Goal: Book appointment/travel/reservation

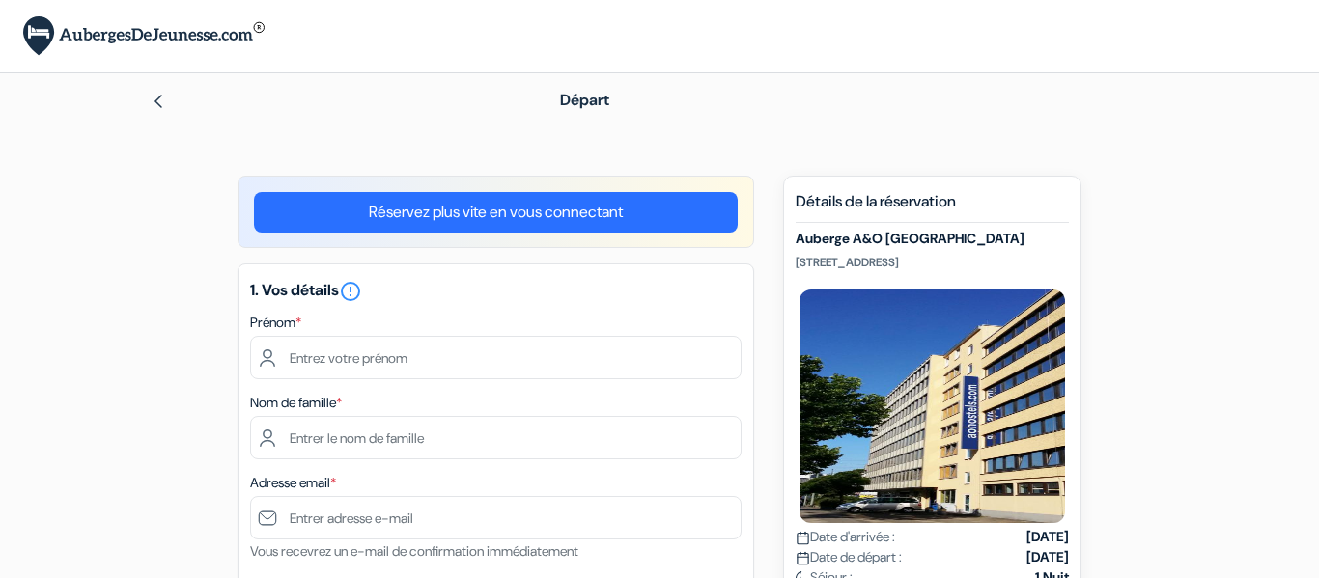
scroll to position [30, 0]
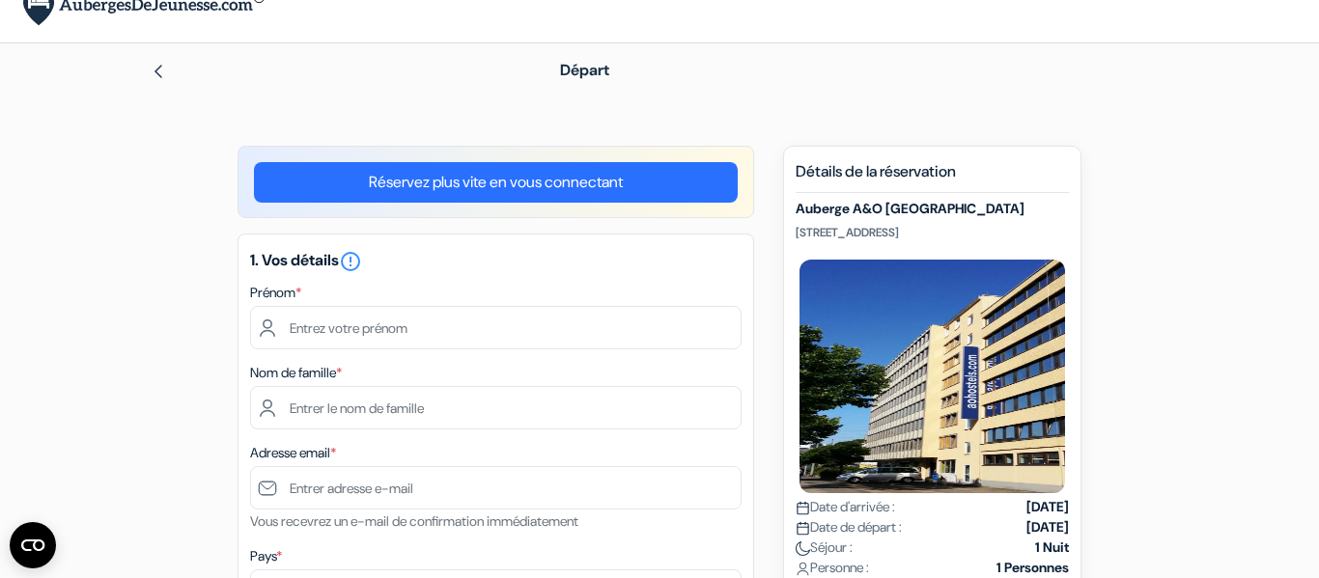
type input "[PERSON_NAME]"
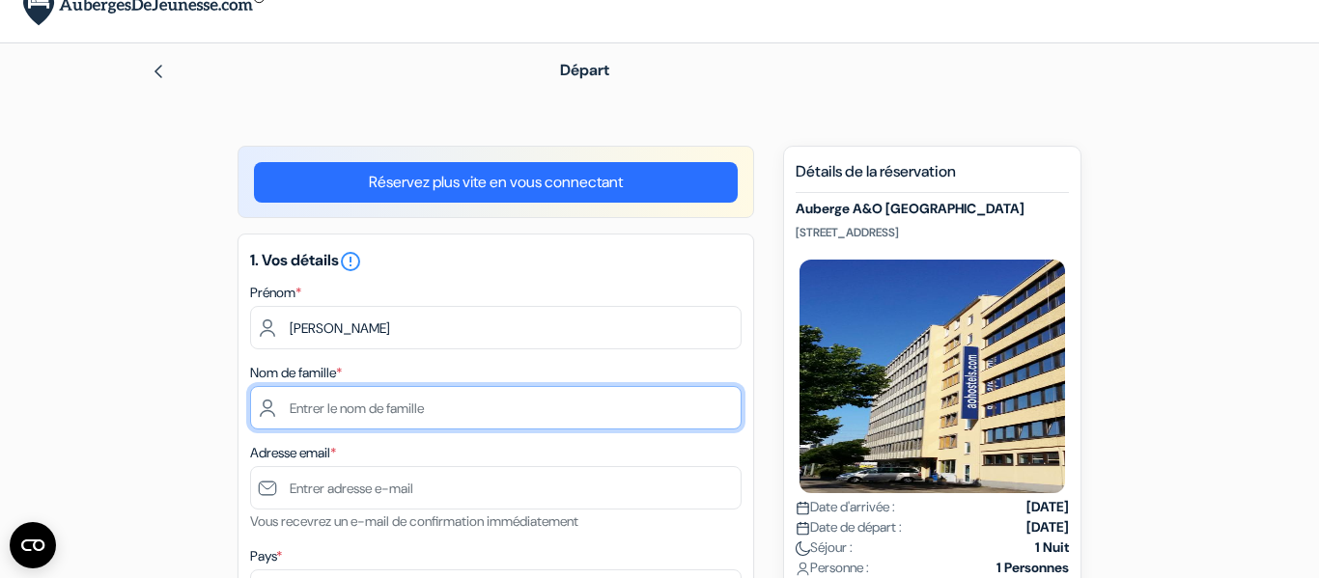
type input "LAGARRIGUE"
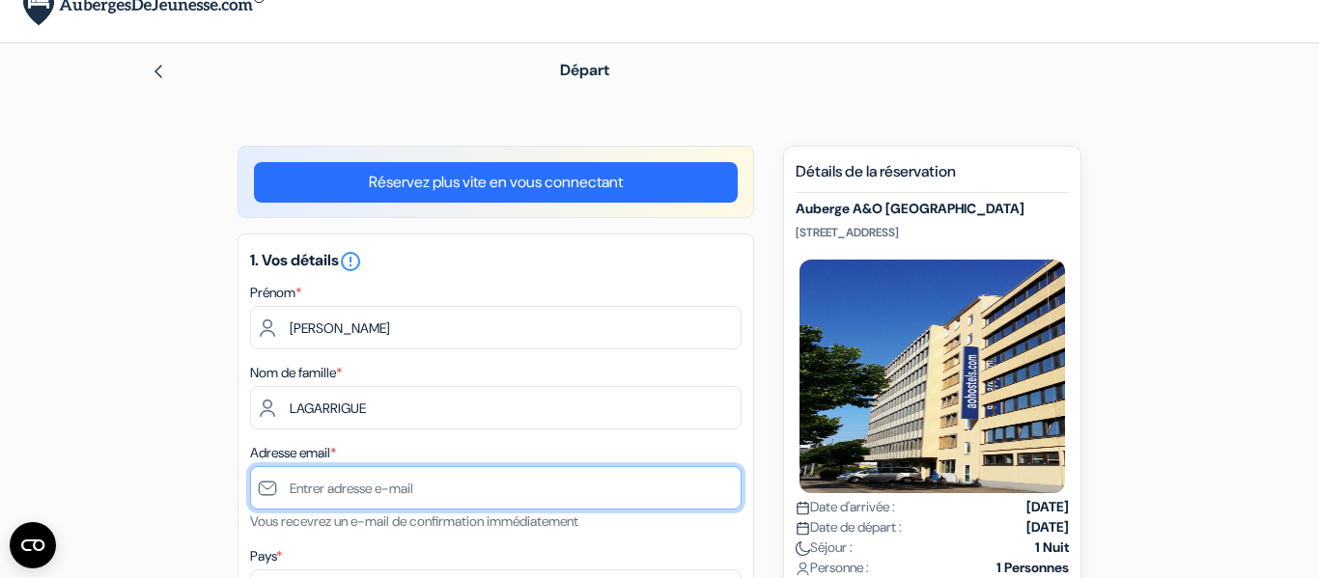
type input "[EMAIL_ADDRESS][DOMAIN_NAME]"
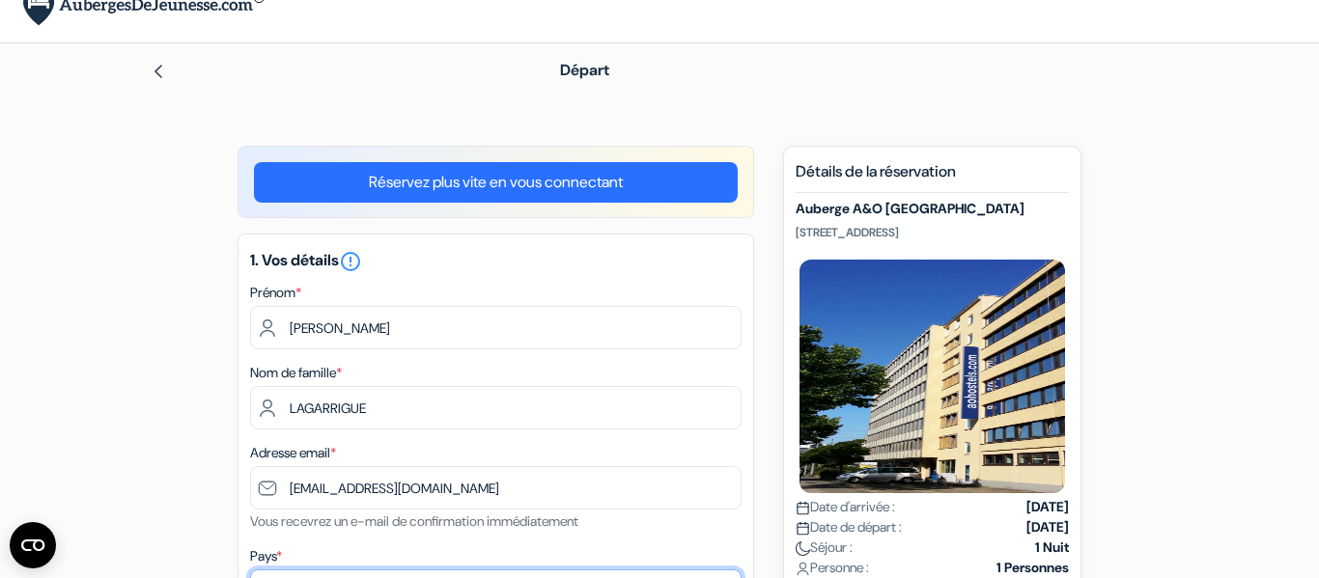
select select "67"
type input "[PHONE_NUMBER]"
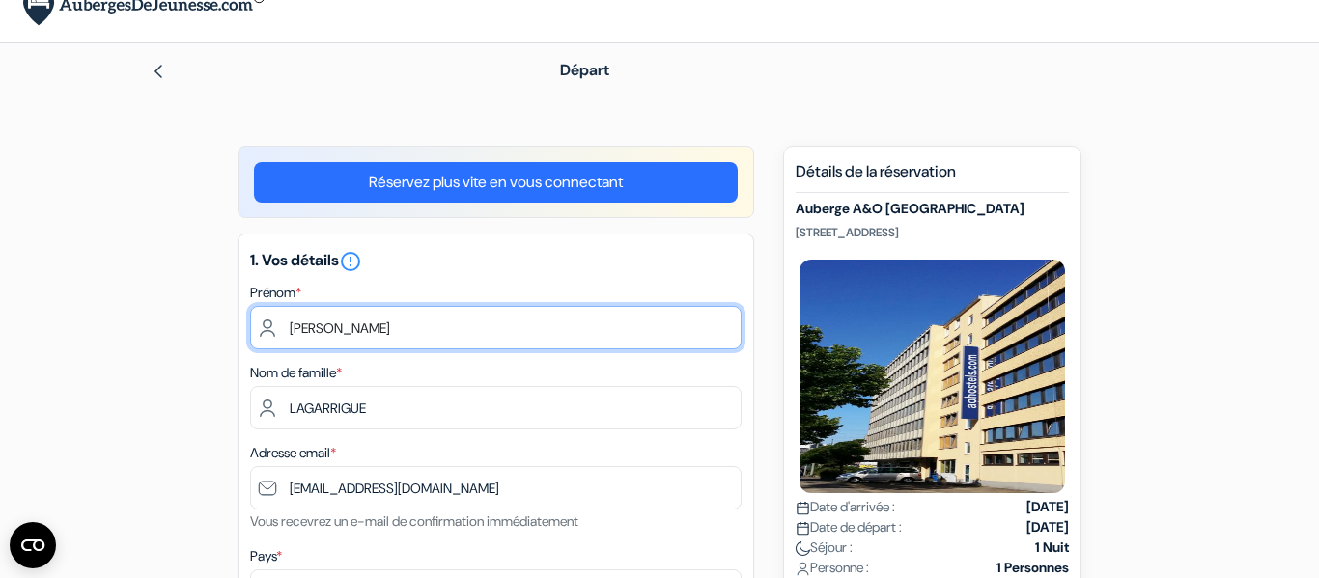
click at [376, 324] on input "[PERSON_NAME]" at bounding box center [495, 327] width 491 height 43
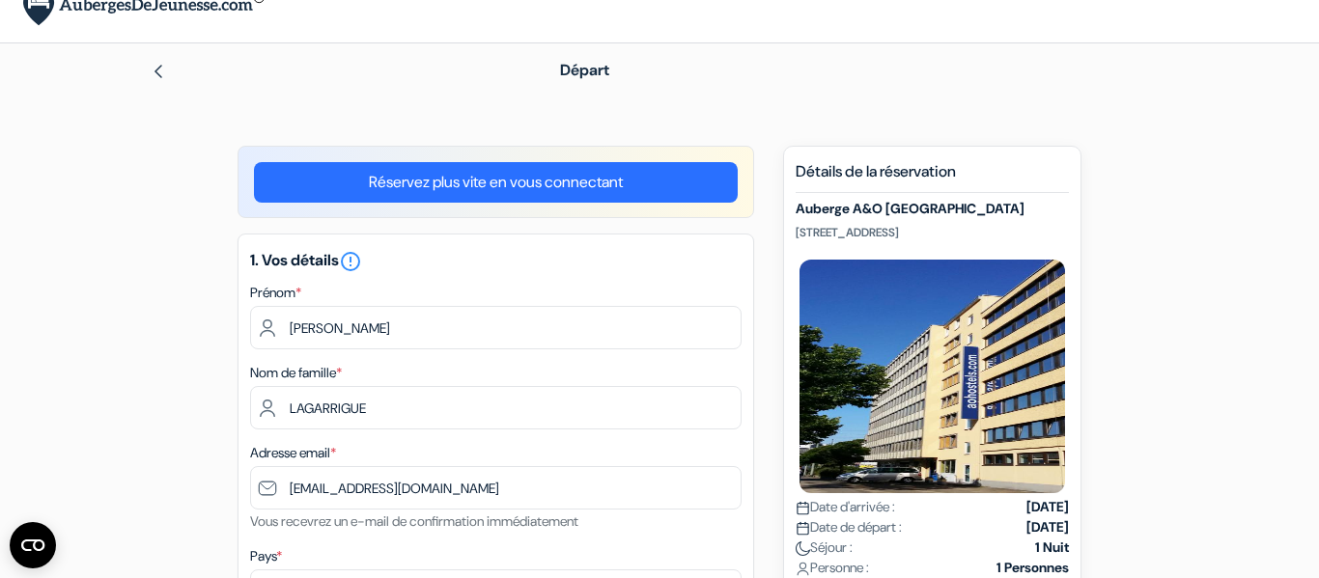
click at [913, 205] on h5 "Auberge A&O [GEOGRAPHIC_DATA]" at bounding box center [932, 209] width 273 height 16
copy div "Auberge A&O [GEOGRAPHIC_DATA]"
click at [851, 232] on p "[STREET_ADDRESS]" at bounding box center [932, 232] width 273 height 15
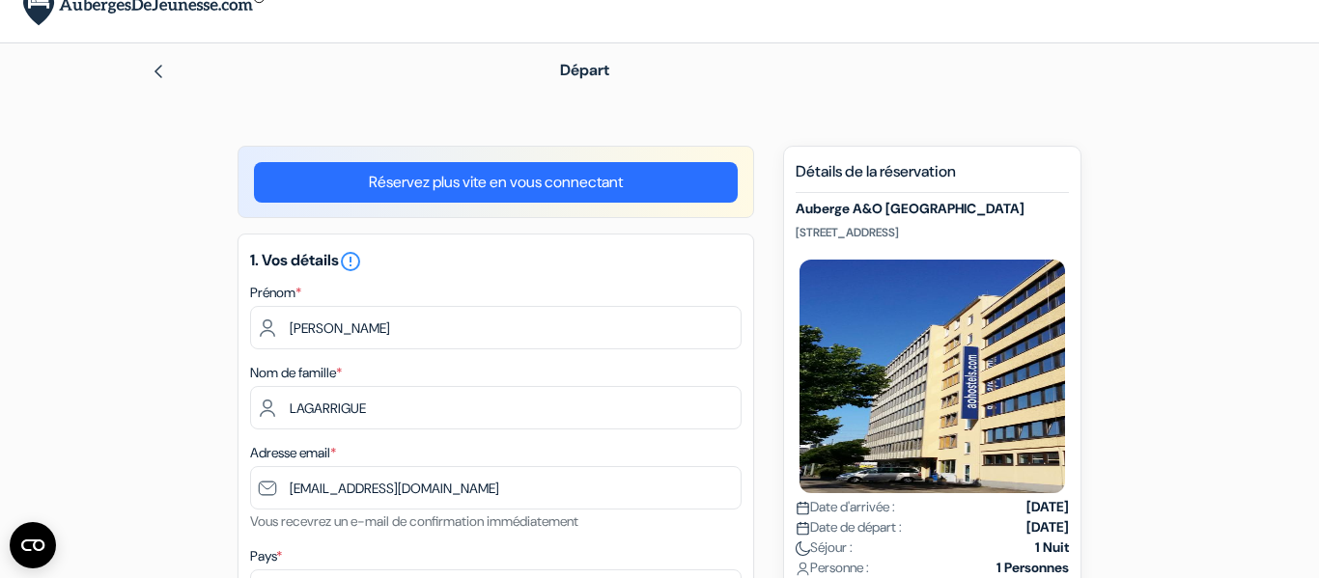
click at [851, 232] on p "[STREET_ADDRESS]" at bounding box center [932, 232] width 273 height 15
copy p "[STREET_ADDRESS]"
